Goal: Task Accomplishment & Management: Manage account settings

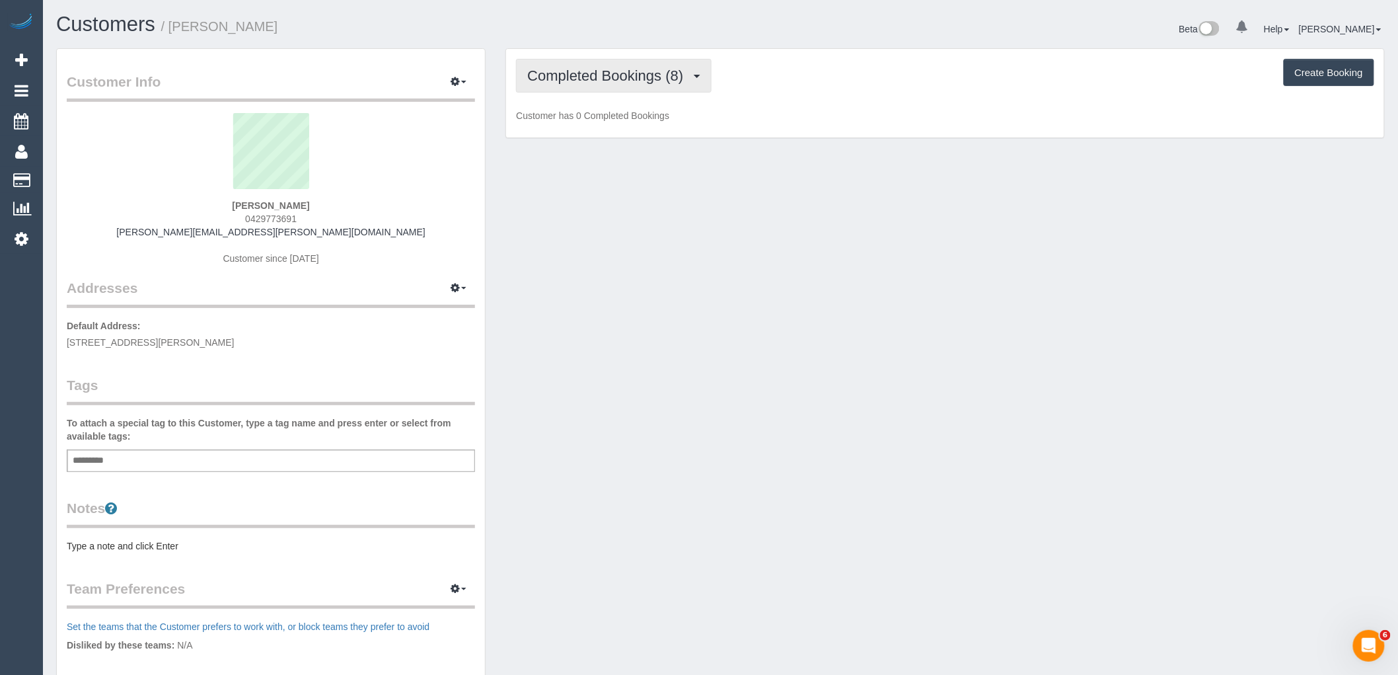
click at [664, 80] on span "Completed Bookings (8)" at bounding box center [608, 75] width 163 height 17
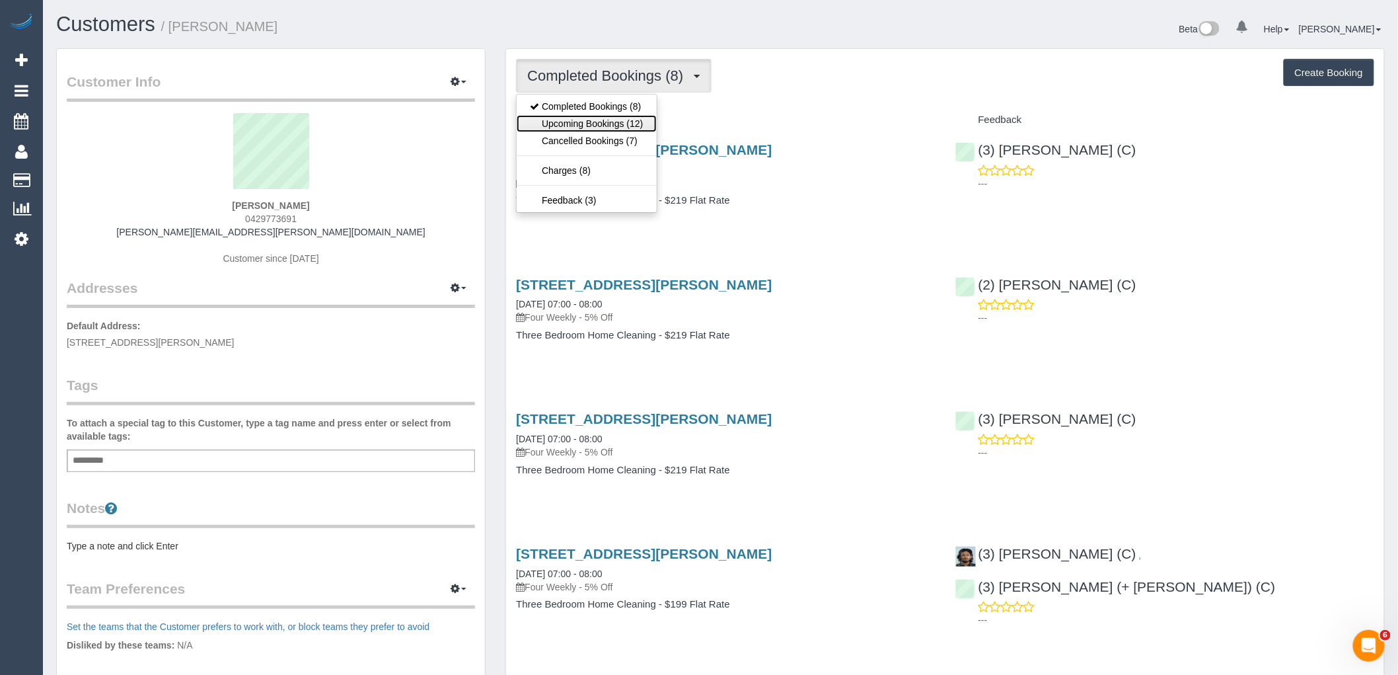
click at [626, 122] on link "Upcoming Bookings (12)" at bounding box center [586, 123] width 139 height 17
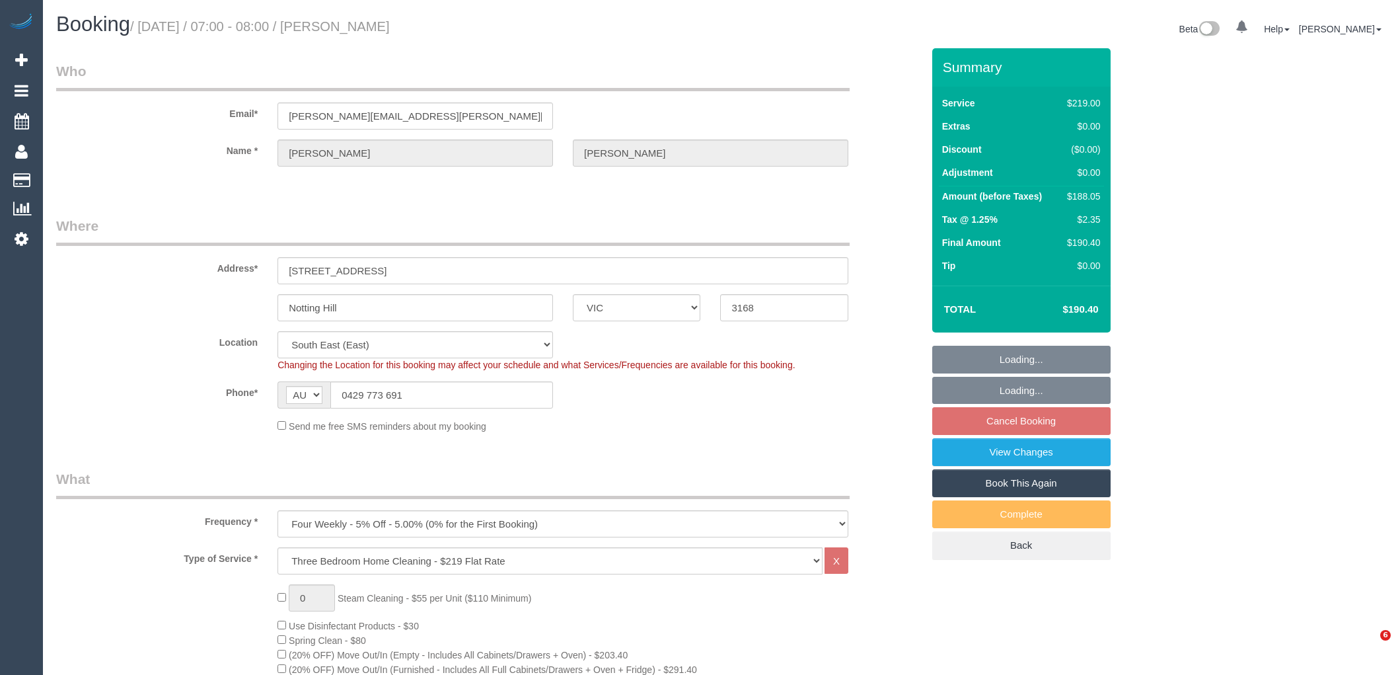
select select "VIC"
select select "string:stripe-pm_1P5fxW2GScqysDRVMcdHQtpw"
select select "number:29"
select select "number:14"
select select "number:21"
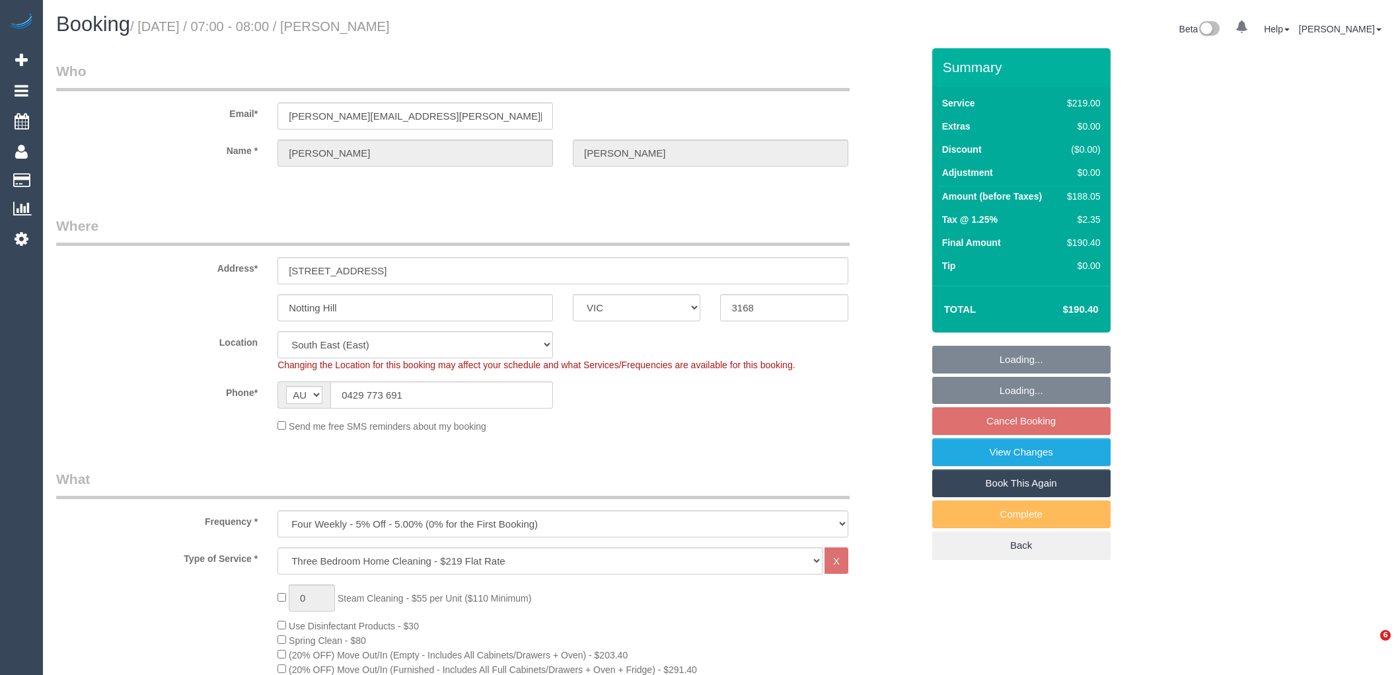
select select "number:24"
select select "number:34"
select select "number:13"
select select "spot1"
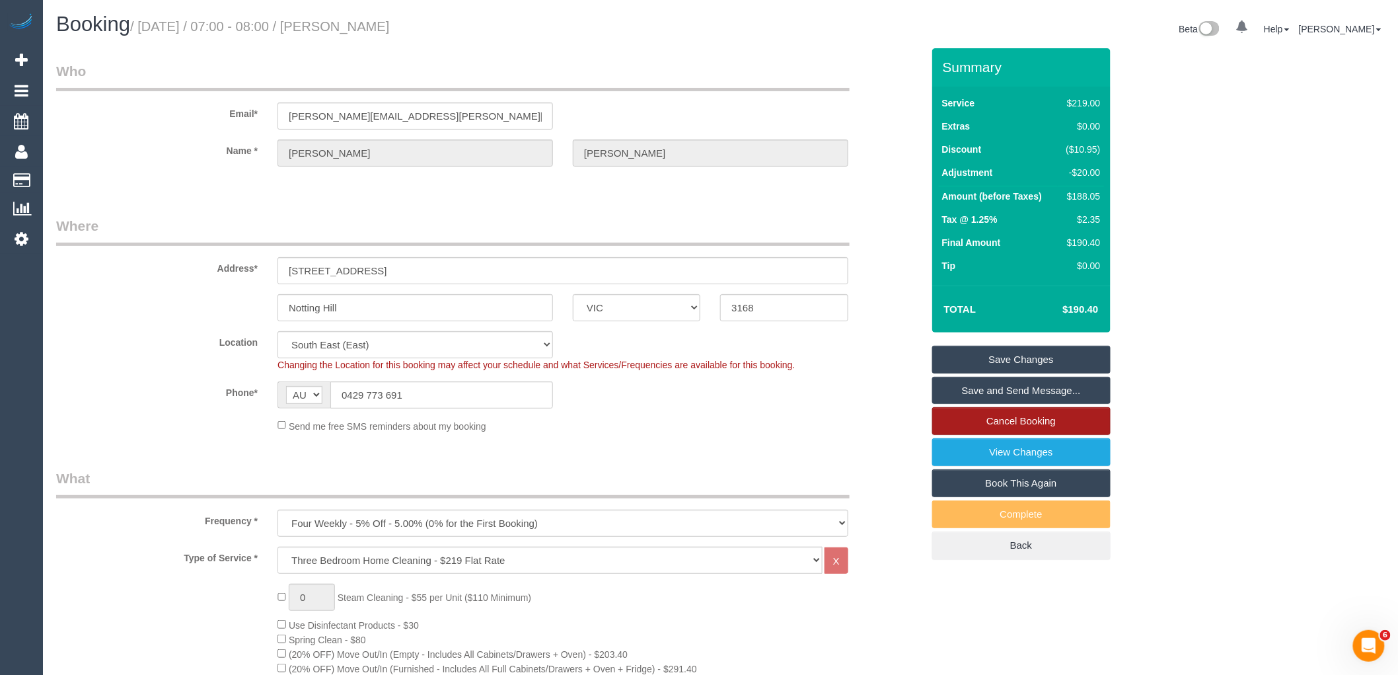
click at [1069, 423] on link "Cancel Booking" at bounding box center [1021, 421] width 178 height 28
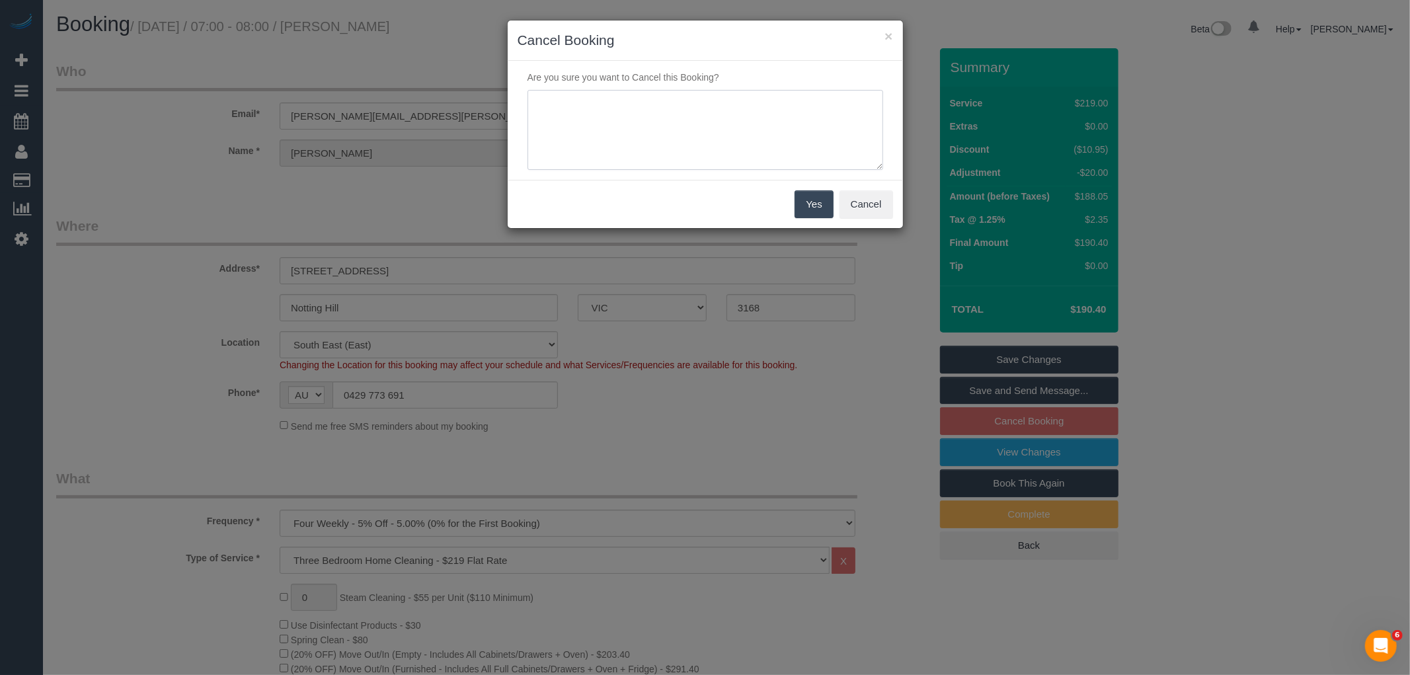
click at [791, 130] on textarea at bounding box center [705, 130] width 356 height 81
type textarea "Service not needed via email VC"
click at [820, 190] on button "Yes" at bounding box center [813, 204] width 38 height 28
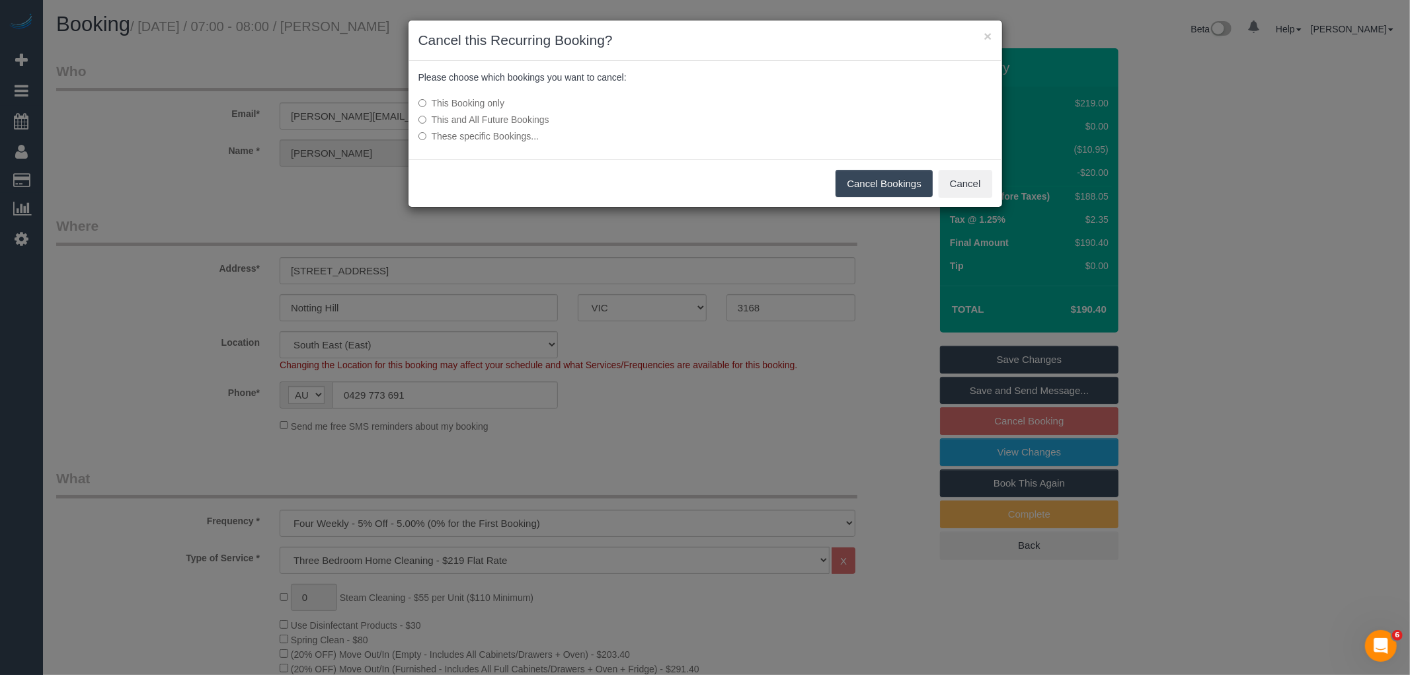
click at [864, 172] on button "Cancel Bookings" at bounding box center [883, 184] width 97 height 28
